Goal: Find specific page/section: Find specific page/section

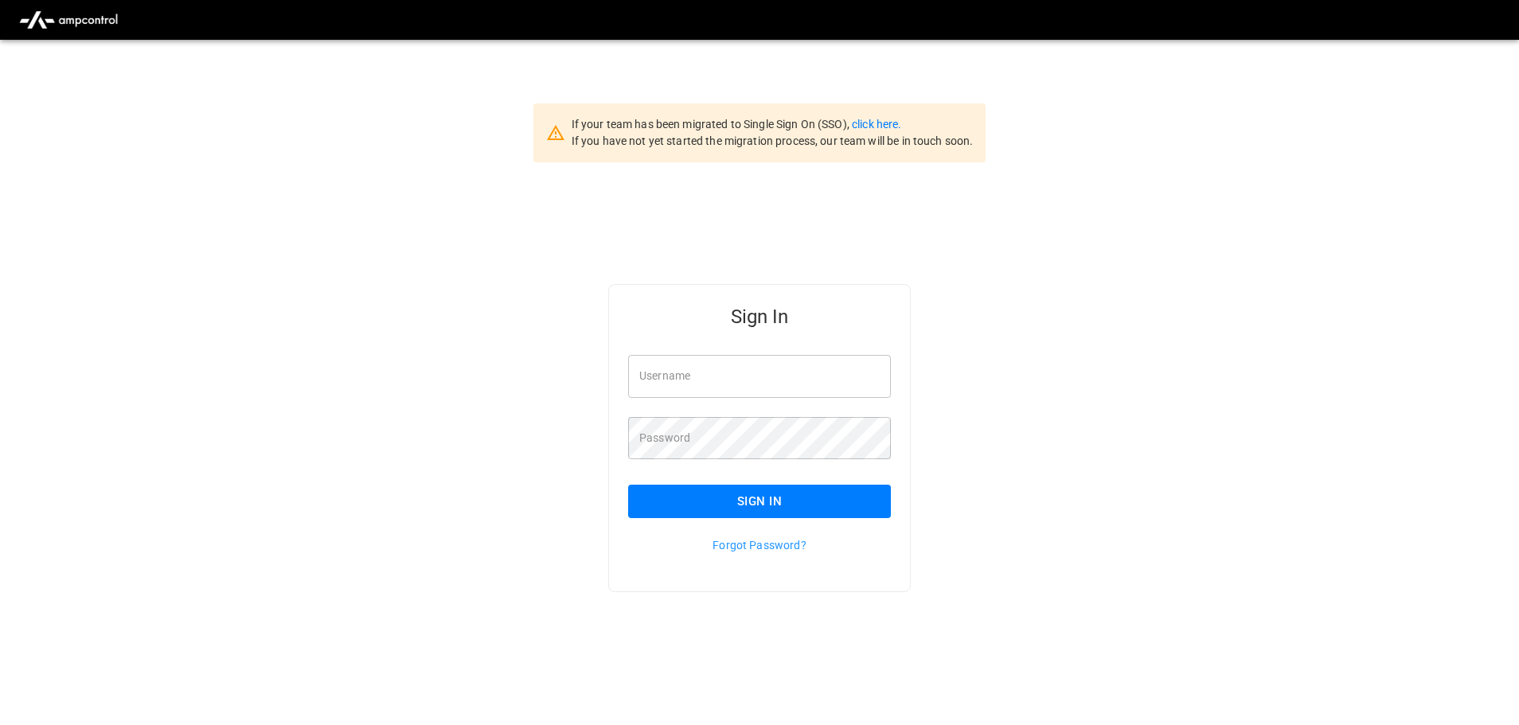
type input "**********"
click at [755, 490] on button "Sign In" at bounding box center [759, 501] width 263 height 33
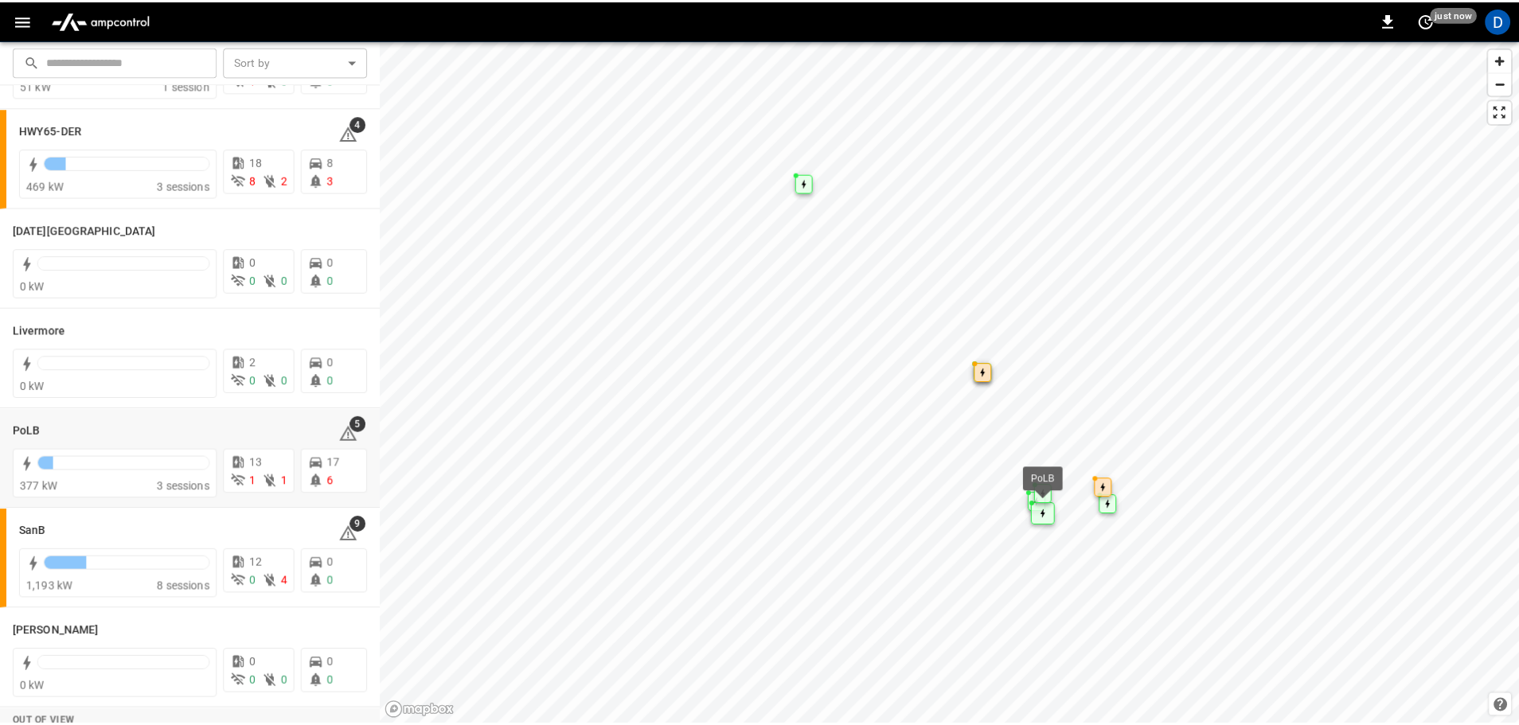
scroll to position [239, 0]
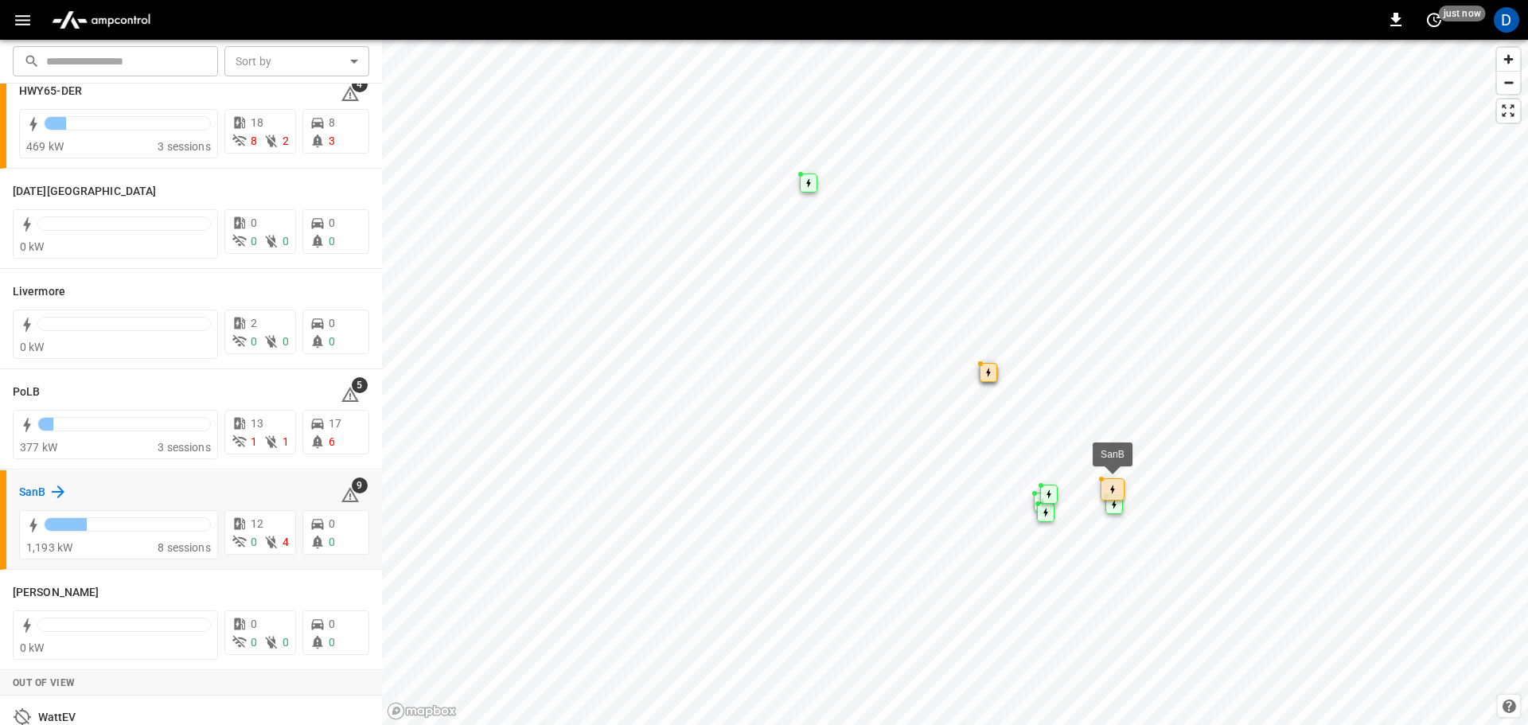
click at [47, 489] on div "SanB" at bounding box center [43, 491] width 49 height 19
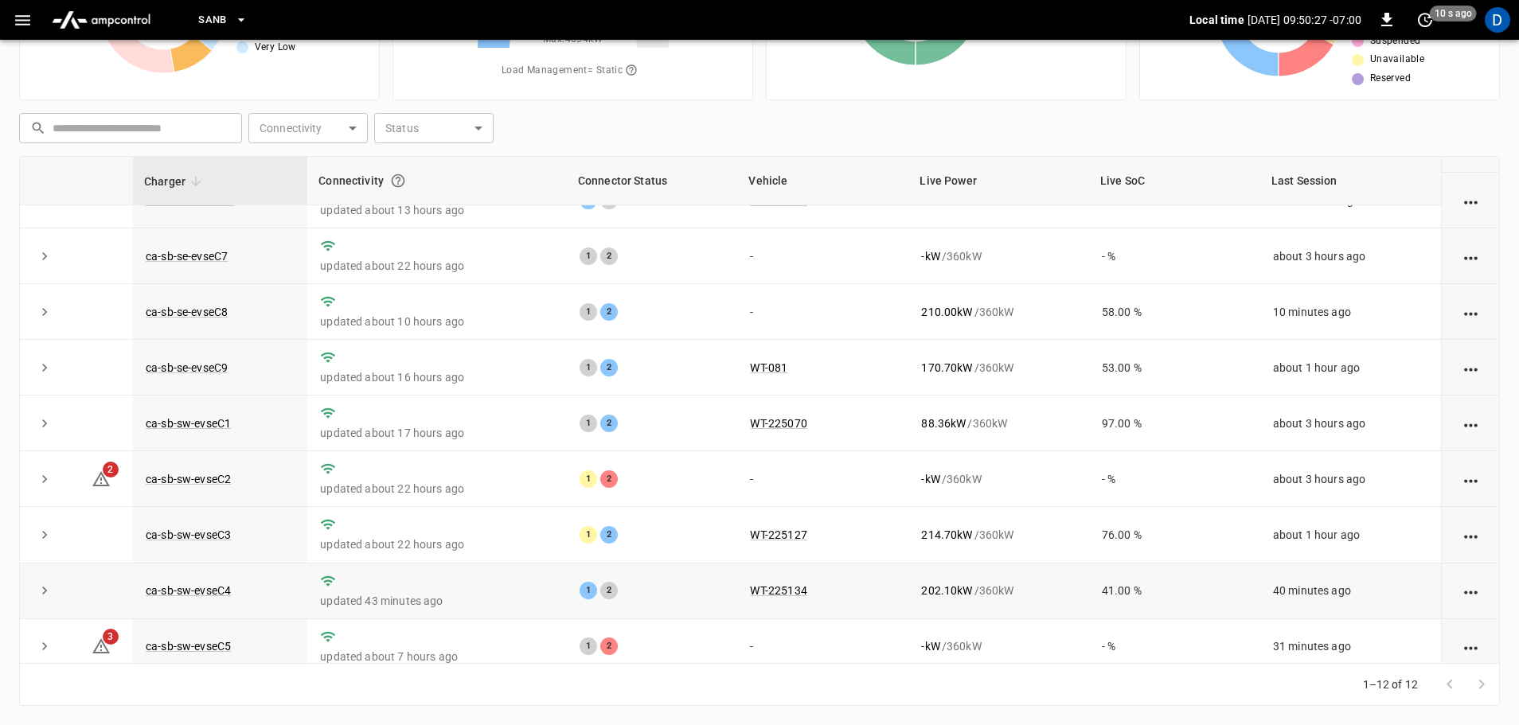
scroll to position [220, 0]
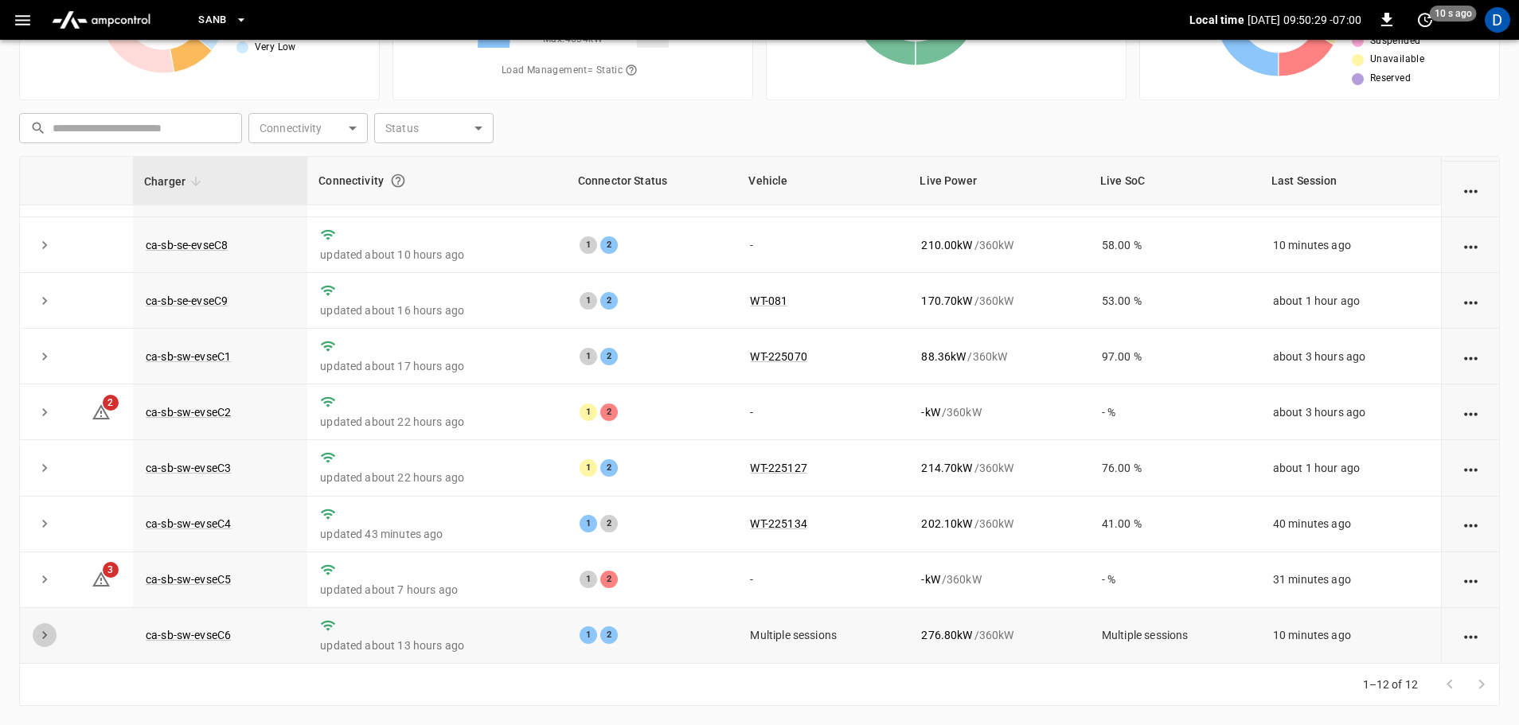
click at [33, 635] on button "expand row" at bounding box center [45, 635] width 24 height 24
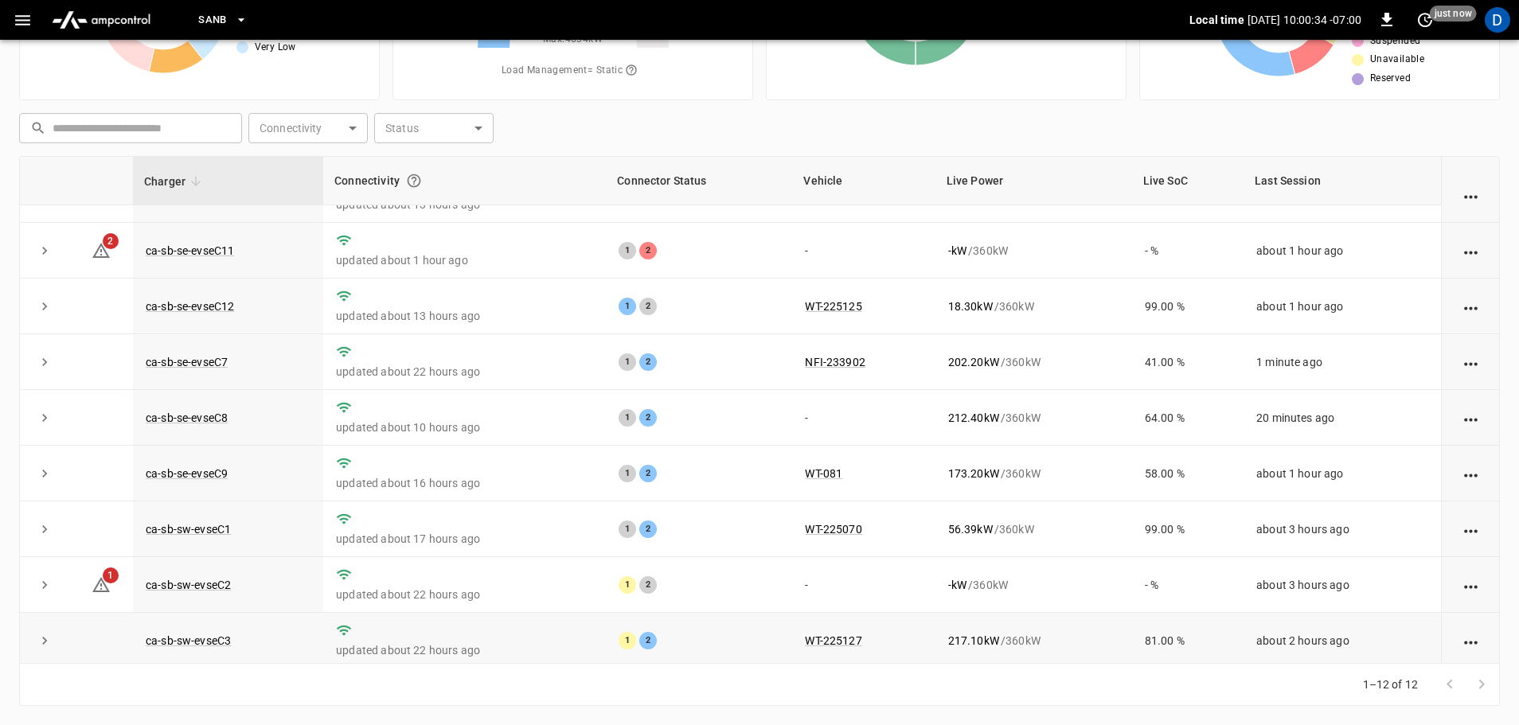
scroll to position [0, 0]
